Goal: Task Accomplishment & Management: Manage account settings

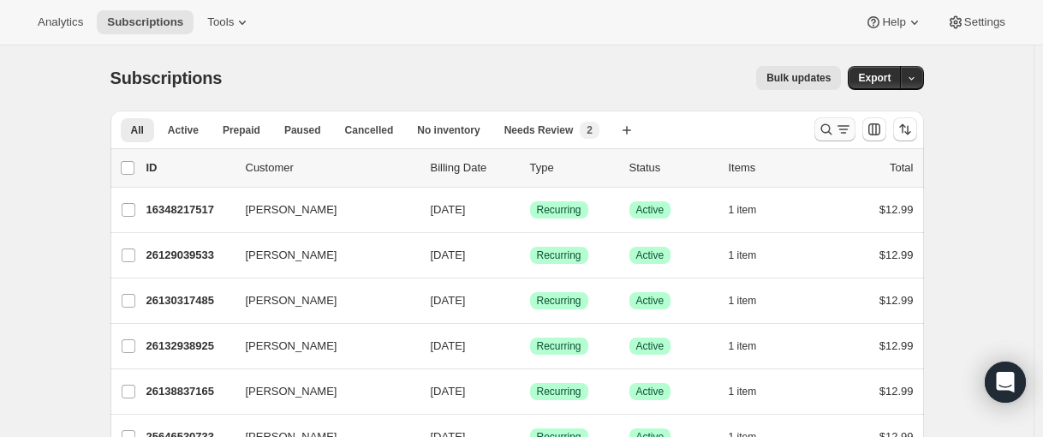
click at [826, 127] on icon "Search and filter results" at bounding box center [825, 129] width 11 height 11
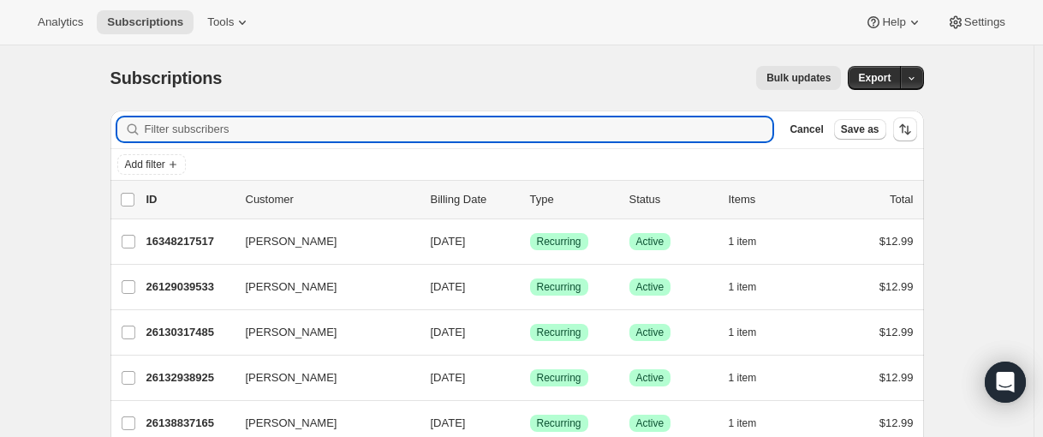
paste input "[EMAIL_ADDRESS][DOMAIN_NAME]"
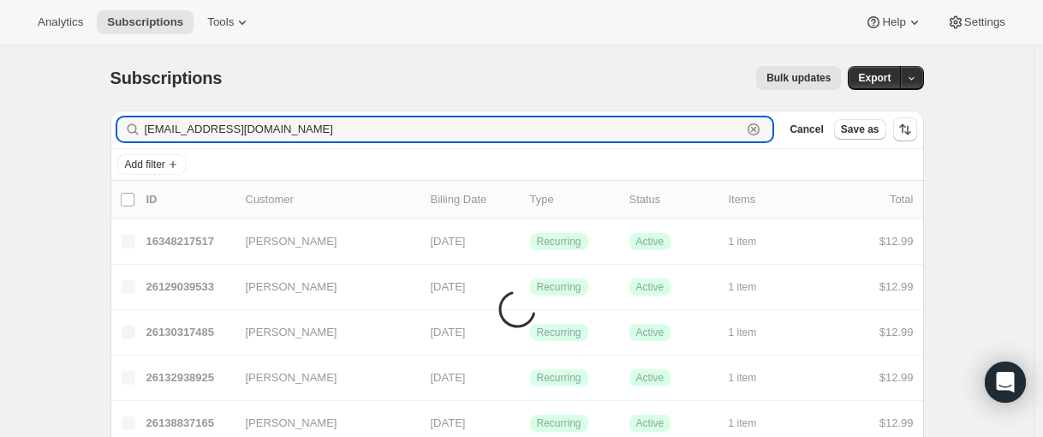
type input "[EMAIL_ADDRESS][DOMAIN_NAME]"
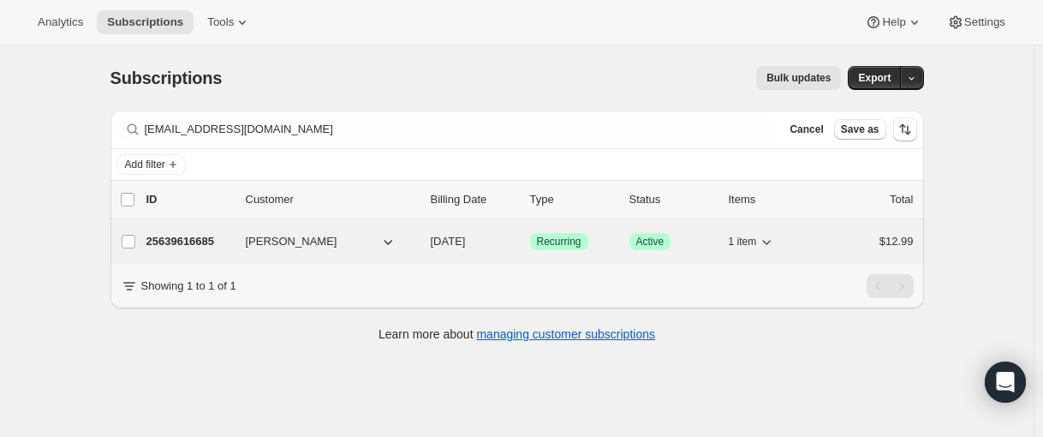
click at [181, 235] on p "25639616685" at bounding box center [189, 241] width 86 height 17
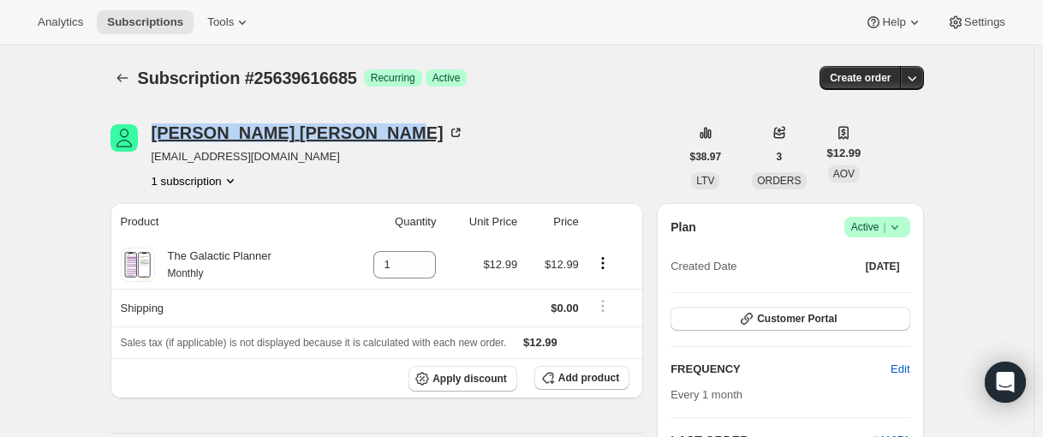
drag, startPoint x: 149, startPoint y: 128, endPoint x: 300, endPoint y: 136, distance: 150.9
click at [300, 136] on div "[PERSON_NAME] [EMAIL_ADDRESS][DOMAIN_NAME] 1 subscription" at bounding box center [394, 156] width 569 height 65
copy div "[PERSON_NAME]"
click at [121, 84] on icon "Subscriptions" at bounding box center [122, 77] width 17 height 17
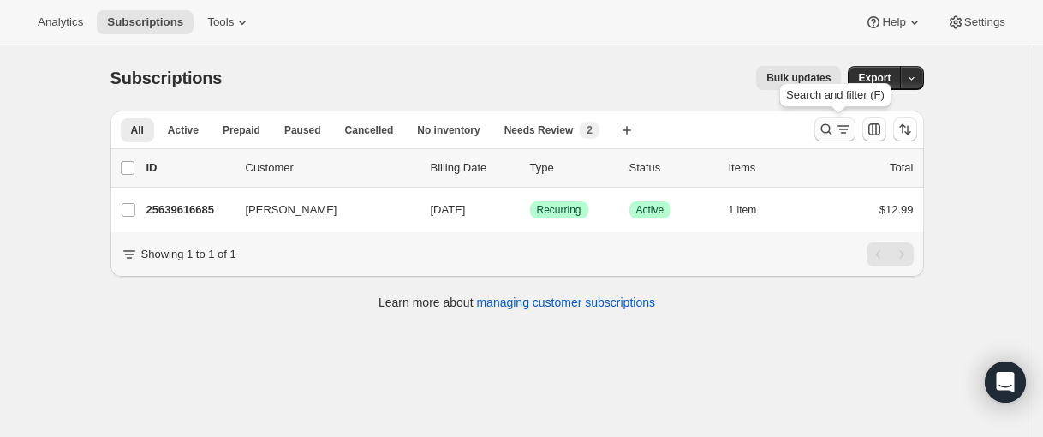
click at [826, 132] on icon "Search and filter results" at bounding box center [825, 129] width 11 height 11
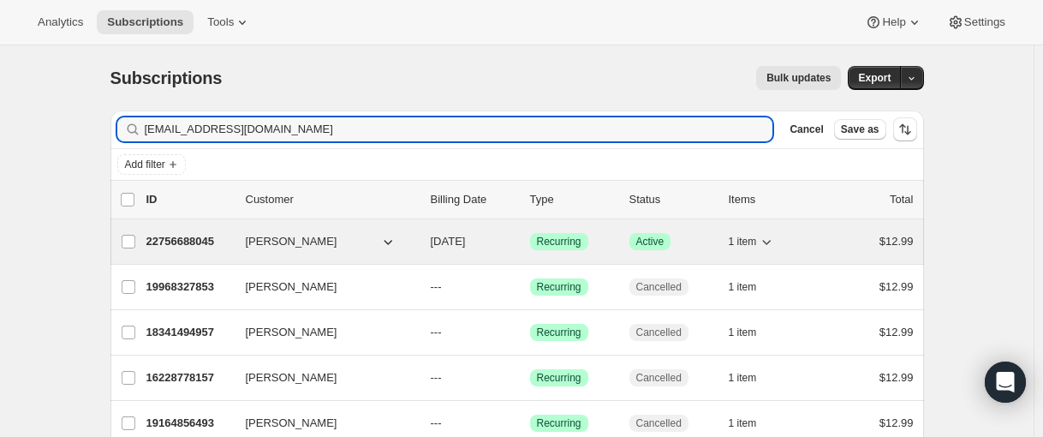
type input "[EMAIL_ADDRESS][DOMAIN_NAME]"
click at [189, 240] on p "22756688045" at bounding box center [189, 241] width 86 height 17
